Goal: Task Accomplishment & Management: Use online tool/utility

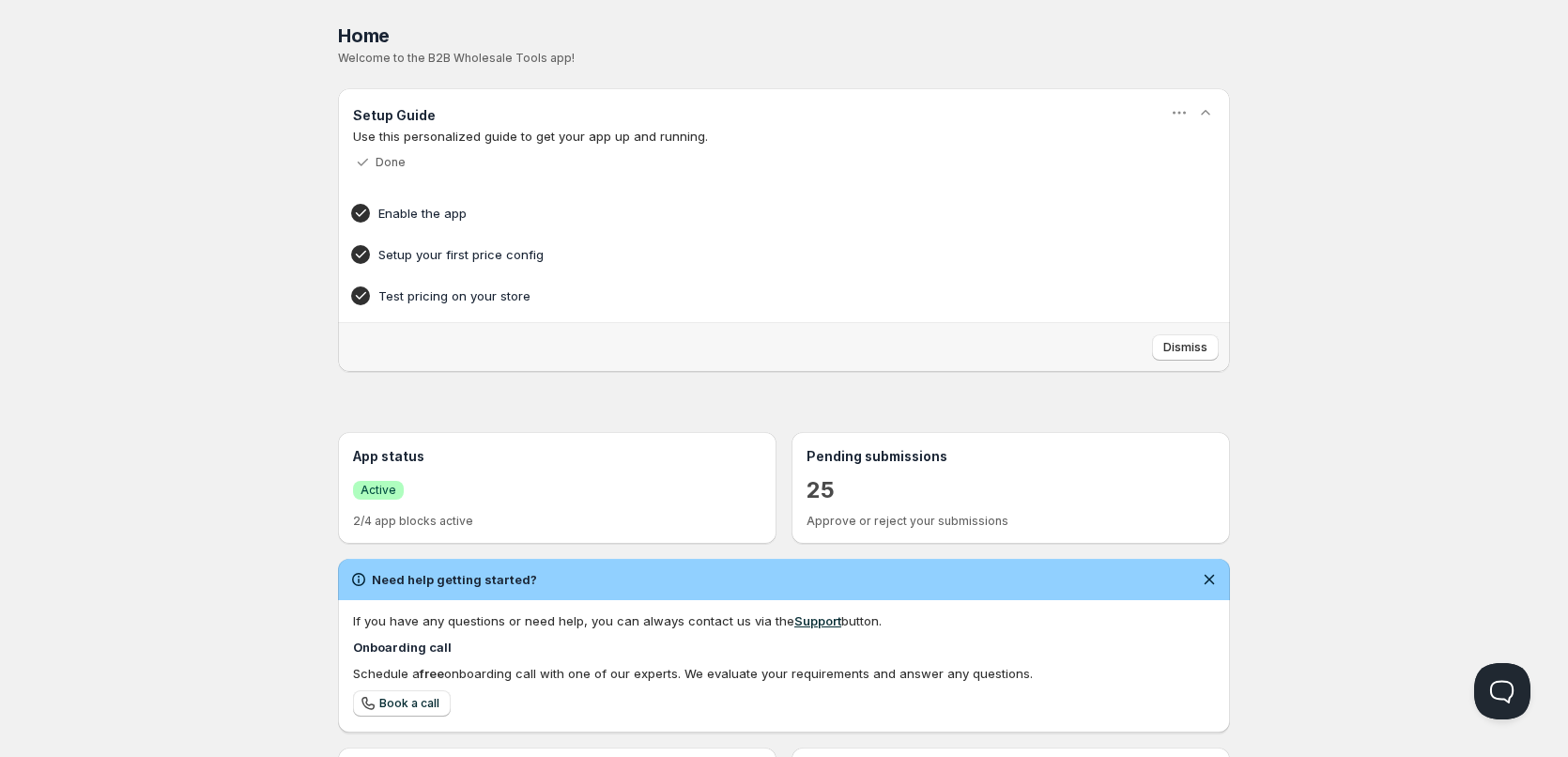
click at [282, 173] on div "Home Pricing Price lists Checkout Forms Submissions Settings Features Plans Hom…" at bounding box center [784, 536] width 1568 height 1073
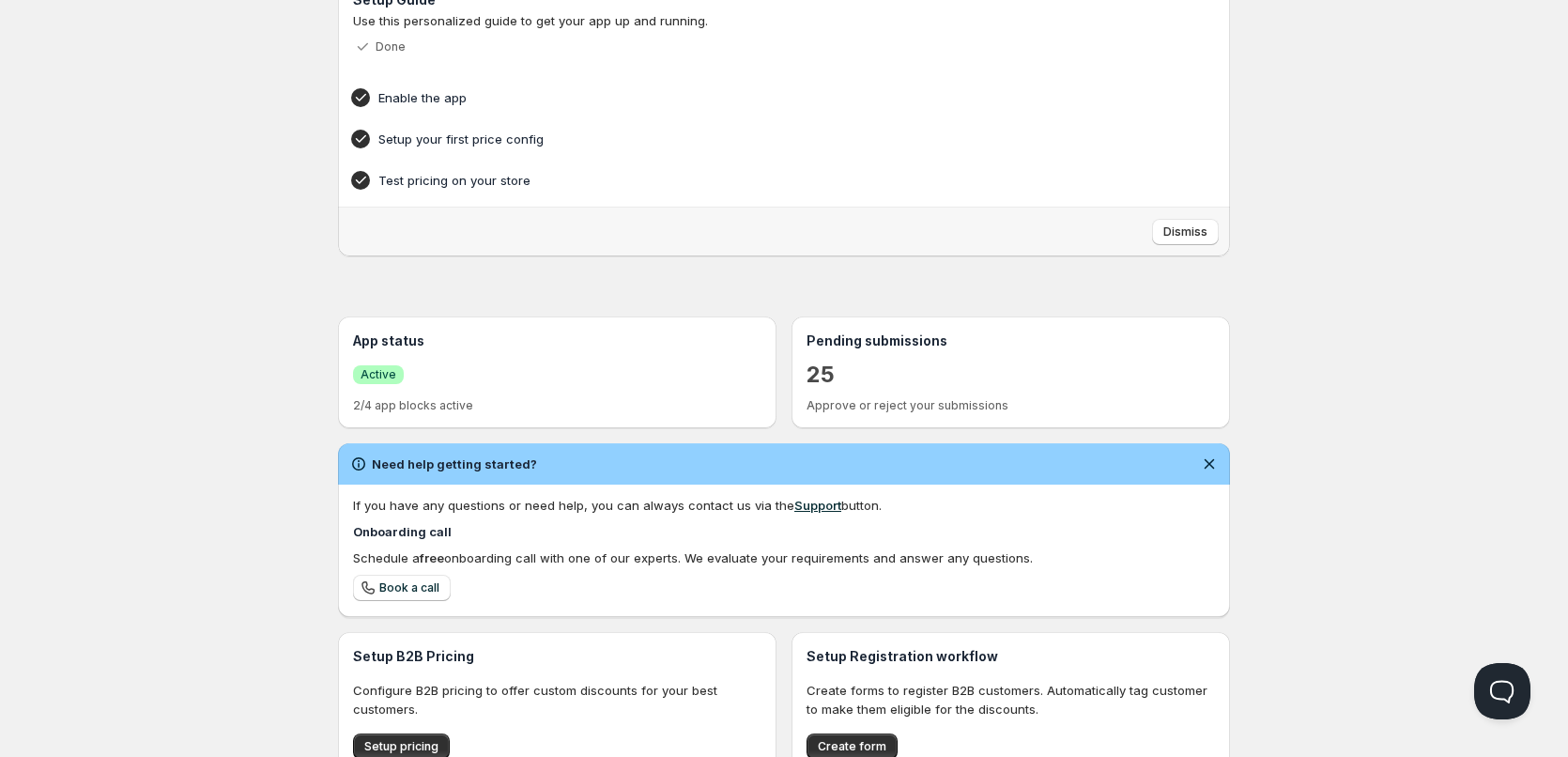
scroll to position [317, 0]
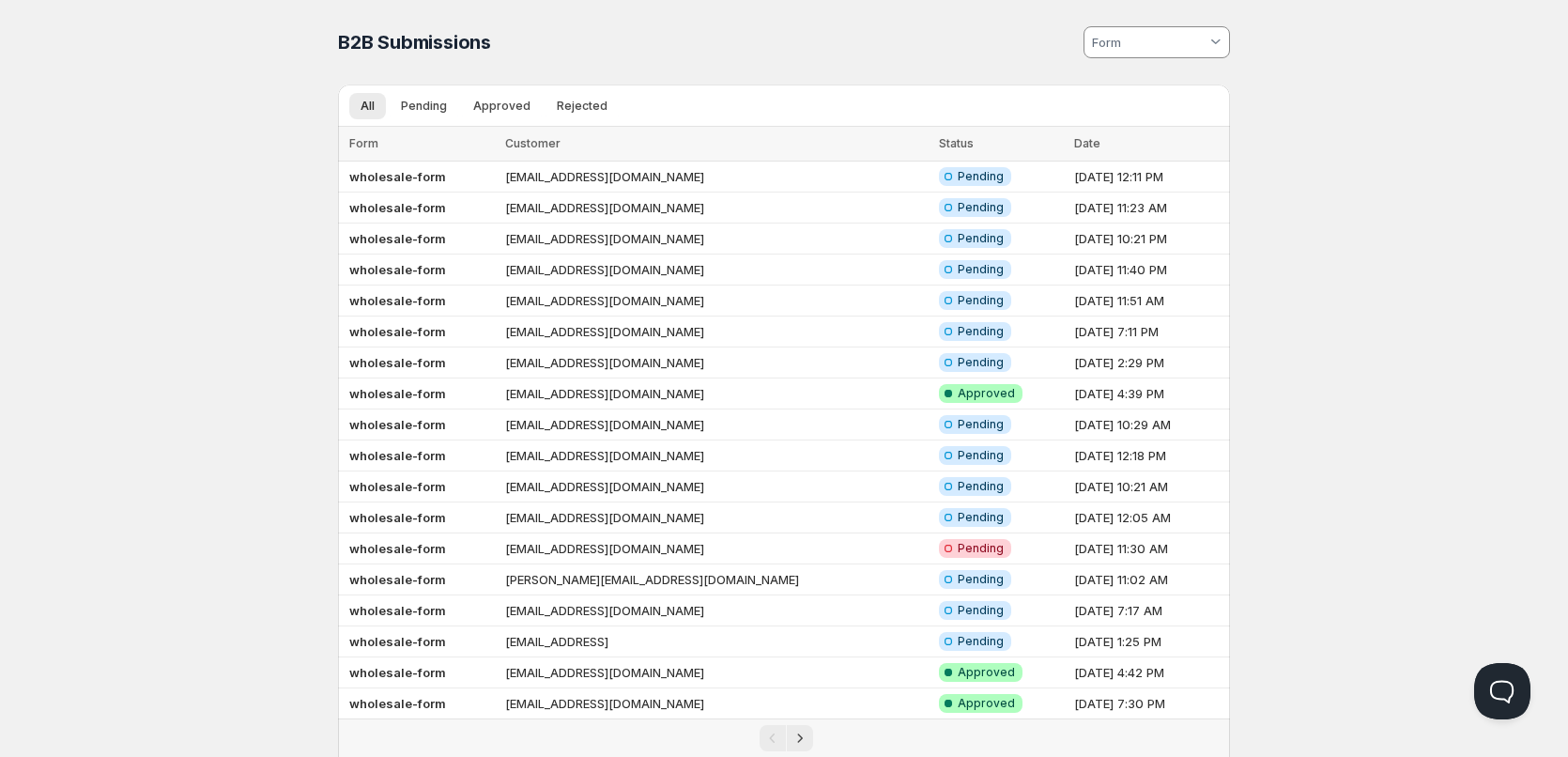
click at [265, 215] on div "Home Pricing Price lists Checkout Forms Submissions Settings Features Plans B2B…" at bounding box center [784, 432] width 1568 height 865
click at [435, 241] on b "wholesale-form" at bounding box center [397, 238] width 96 height 15
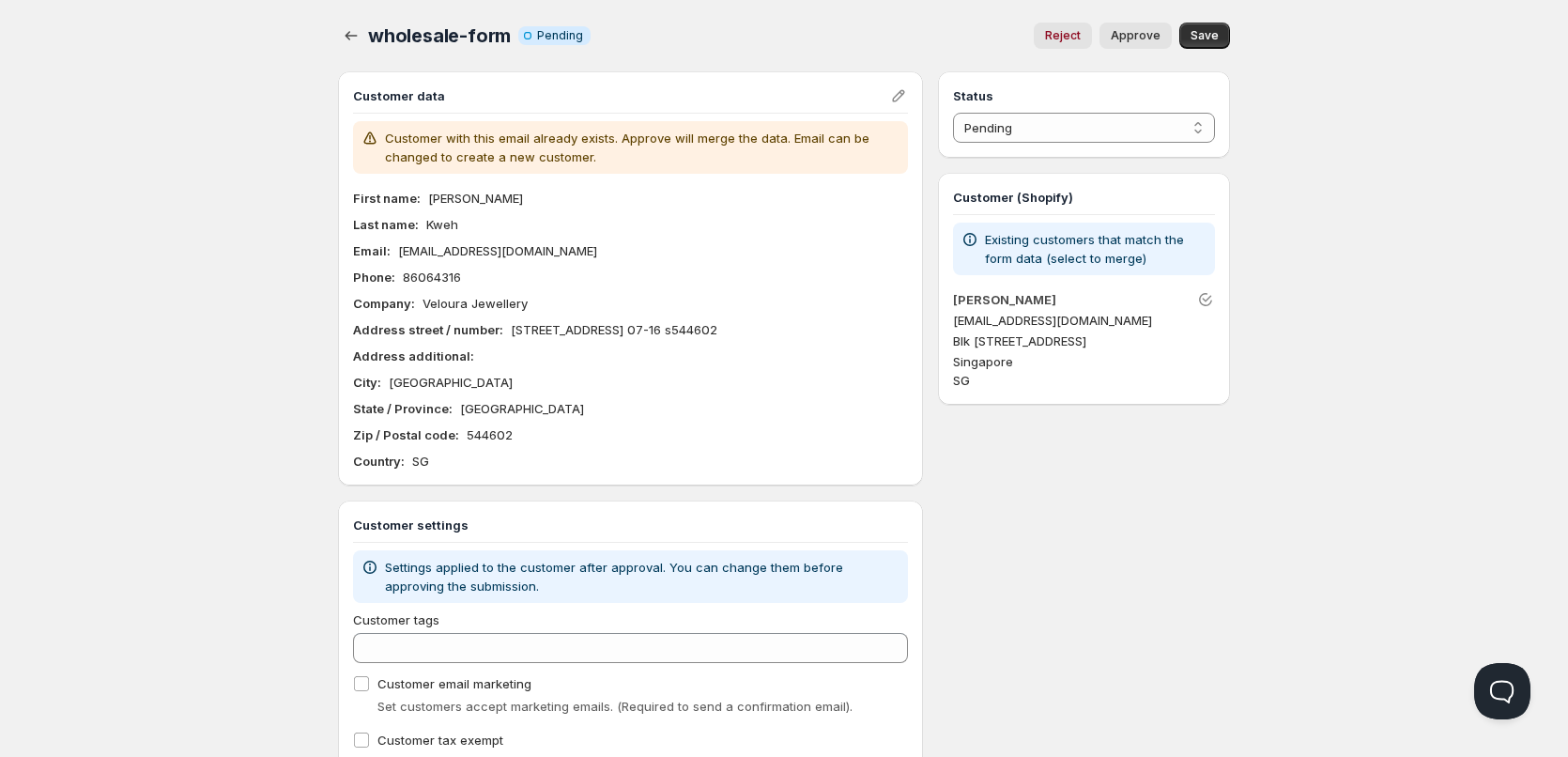
click at [457, 255] on p "[EMAIL_ADDRESS][DOMAIN_NAME]" at bounding box center [498, 250] width 199 height 19
copy p "[EMAIL_ADDRESS][DOMAIN_NAME]"
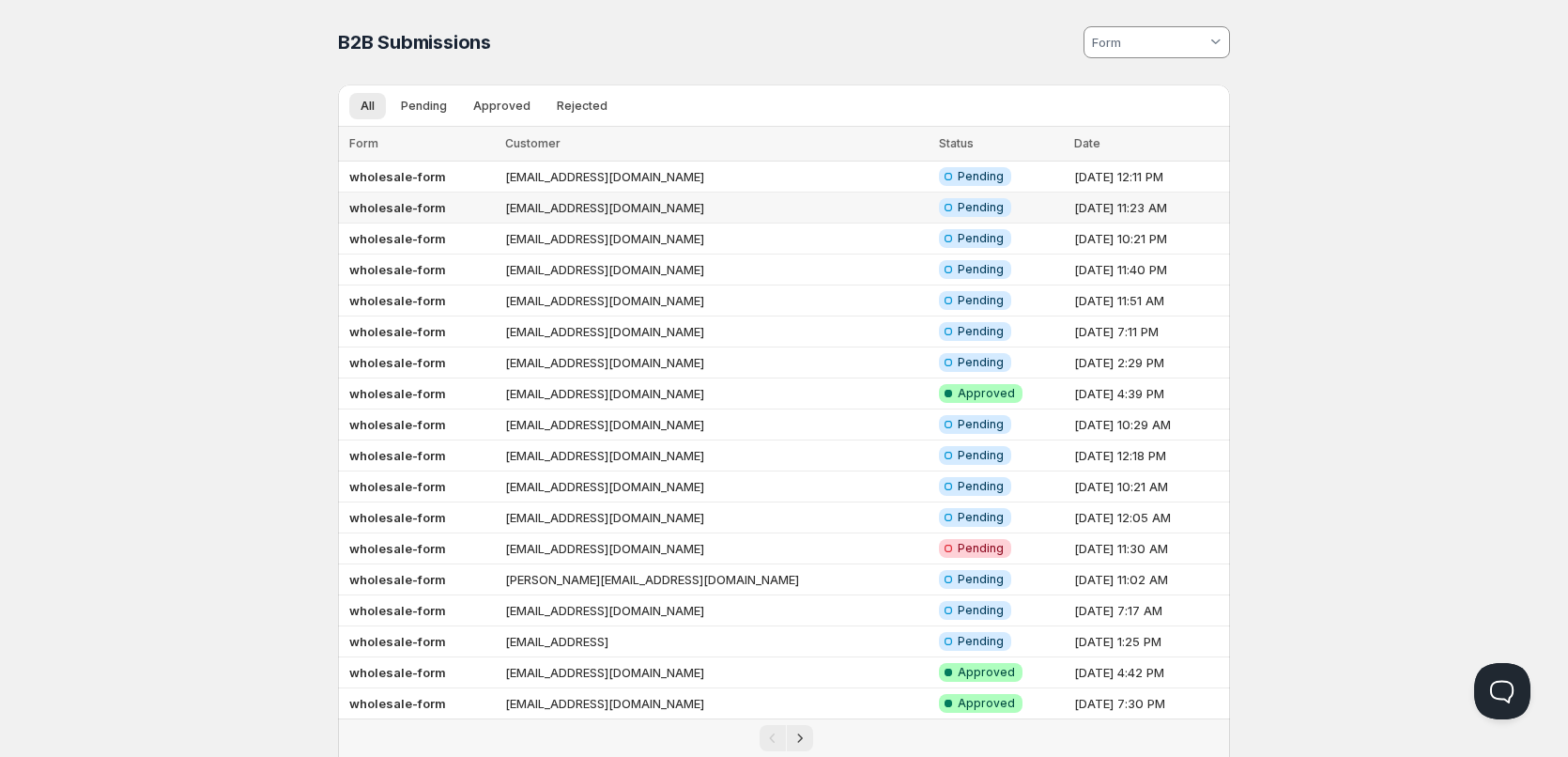
click at [396, 212] on b "wholesale-form" at bounding box center [397, 207] width 96 height 15
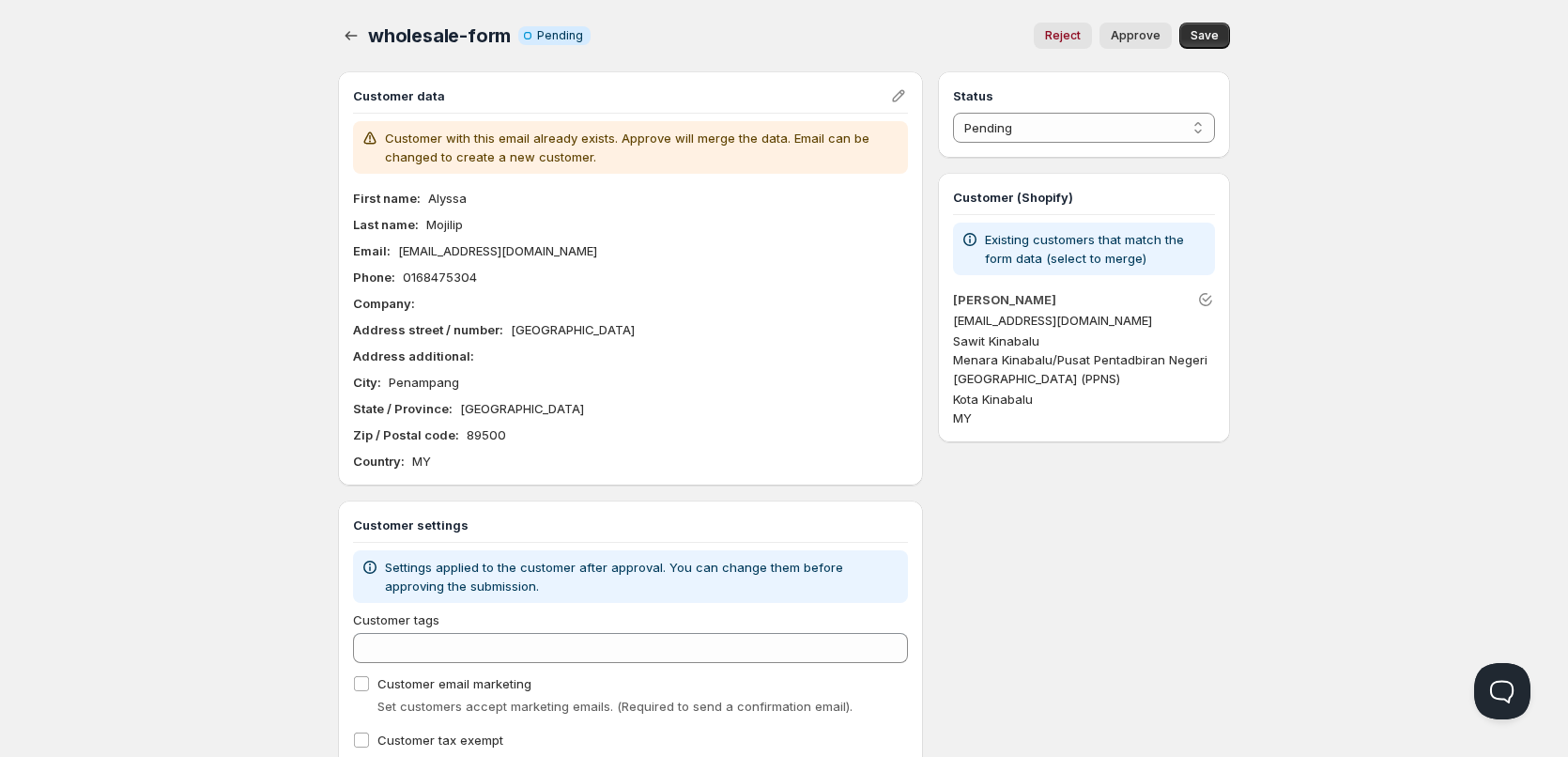
click at [429, 251] on p "[EMAIL_ADDRESS][DOMAIN_NAME]" at bounding box center [498, 250] width 199 height 19
copy p "[EMAIL_ADDRESS][DOMAIN_NAME]"
drag, startPoint x: 471, startPoint y: 199, endPoint x: 420, endPoint y: 194, distance: 51.2
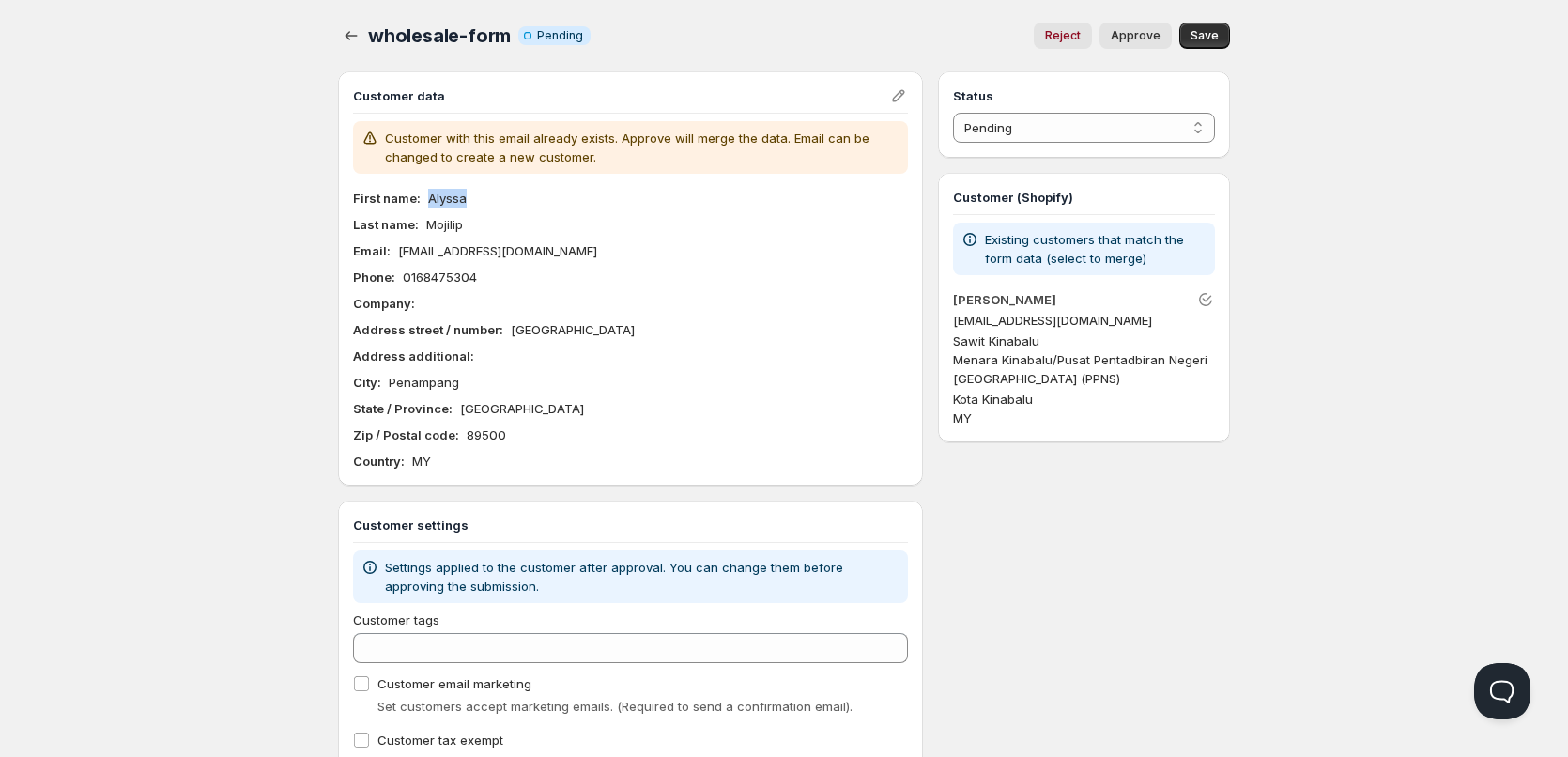
click at [420, 194] on div "First name : Alyssa" at bounding box center [630, 198] width 555 height 19
copy div "Alyssa"
click at [477, 230] on div "Last name : Mojilip" at bounding box center [630, 224] width 555 height 19
click at [488, 246] on p "[EMAIL_ADDRESS][DOMAIN_NAME]" at bounding box center [498, 250] width 199 height 19
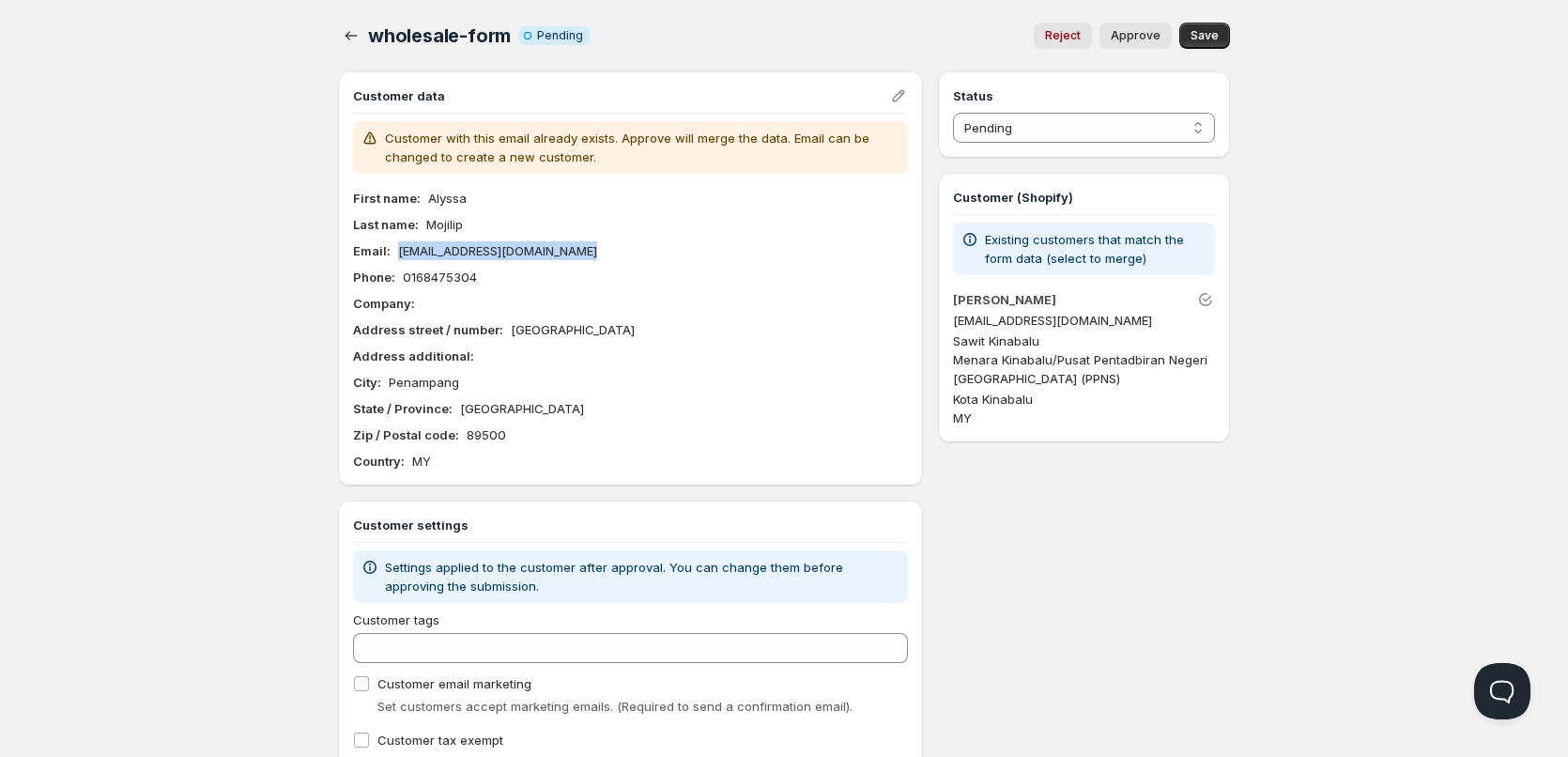
click at [488, 246] on p "[EMAIL_ADDRESS][DOMAIN_NAME]" at bounding box center [498, 250] width 199 height 19
copy p "[EMAIL_ADDRESS][DOMAIN_NAME]"
click at [338, 32] on button "button" at bounding box center [351, 36] width 26 height 26
click at [352, 40] on icon "button" at bounding box center [351, 35] width 19 height 19
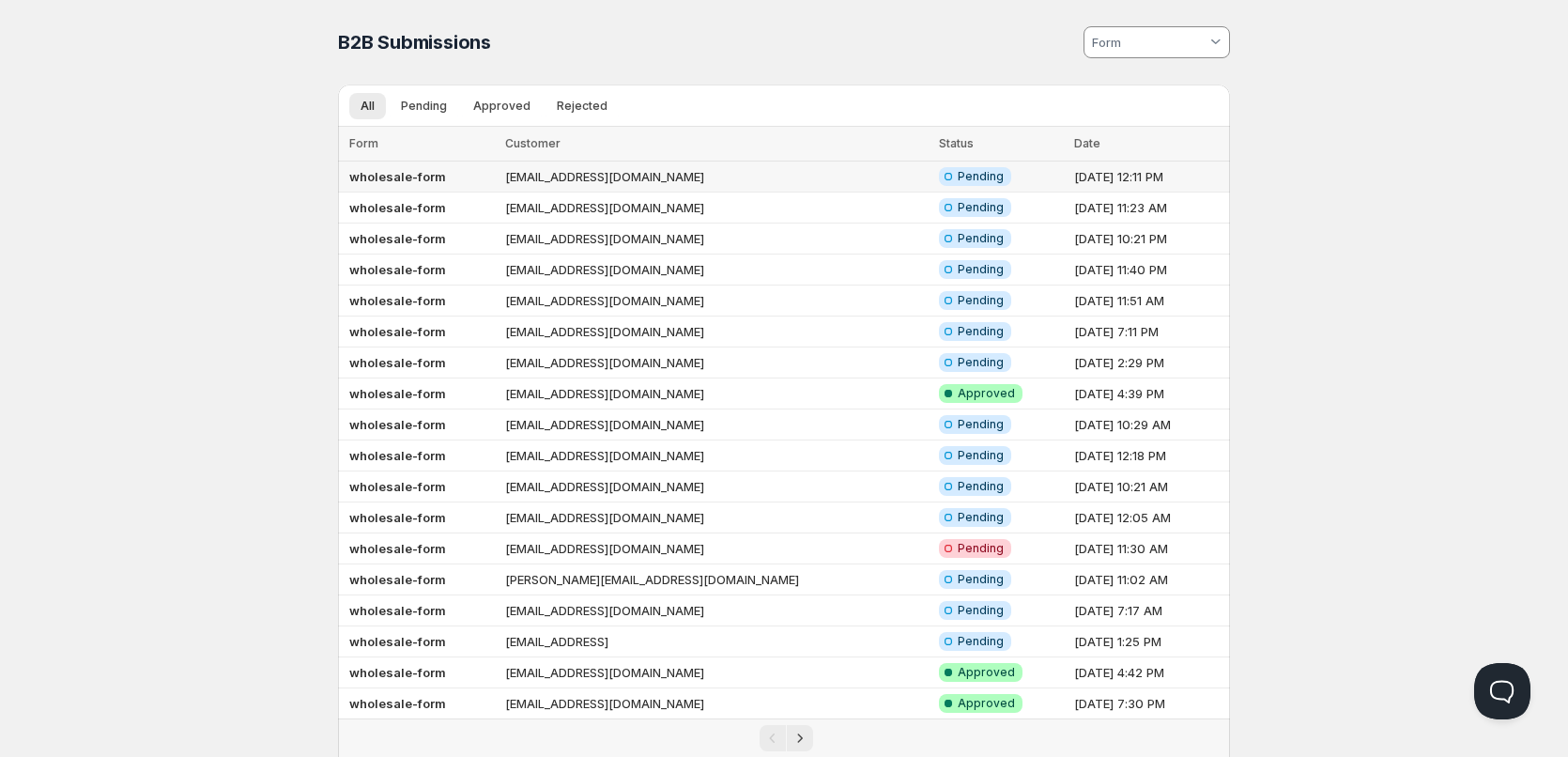
click at [385, 177] on b "wholesale-form" at bounding box center [397, 176] width 96 height 15
